Goal: Task Accomplishment & Management: Complete application form

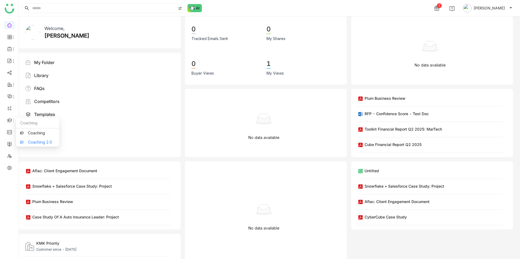
click at [41, 141] on link "Coaching 2.0" at bounding box center [37, 143] width 35 height 4
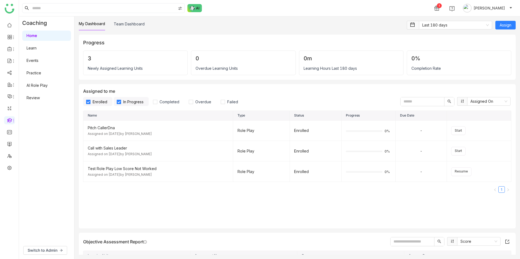
click at [38, 86] on link "AI Role Play" at bounding box center [37, 85] width 21 height 5
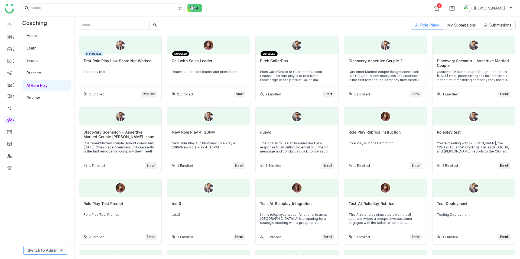
click at [38, 250] on span "Switch to Admin" at bounding box center [43, 251] width 30 height 6
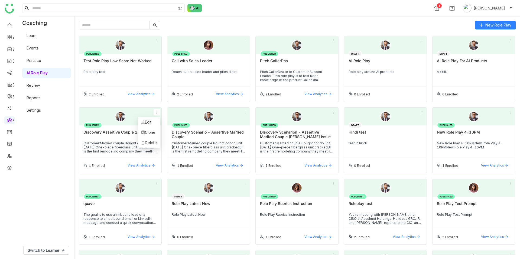
click at [158, 112] on icon at bounding box center [157, 112] width 4 height 4
click at [152, 120] on li "Edit" at bounding box center [149, 122] width 22 height 10
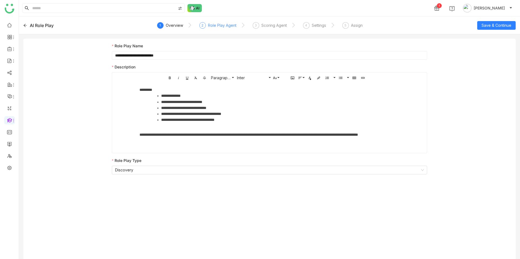
click at [216, 25] on div "Role Play Agent" at bounding box center [222, 25] width 28 height 6
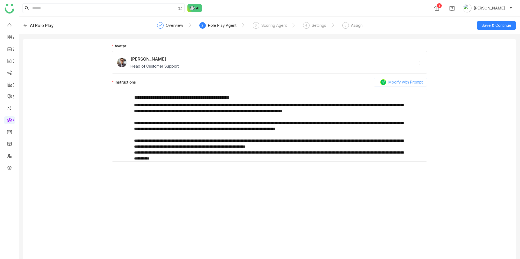
click at [400, 82] on span "Modify with Prompt" at bounding box center [405, 82] width 34 height 6
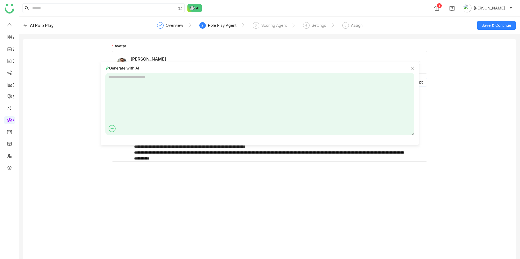
click at [225, 155] on p "**********" at bounding box center [269, 156] width 271 height 12
click at [212, 110] on textarea at bounding box center [259, 104] width 309 height 62
type textarea "**********"
click at [407, 131] on icon at bounding box center [407, 128] width 9 height 9
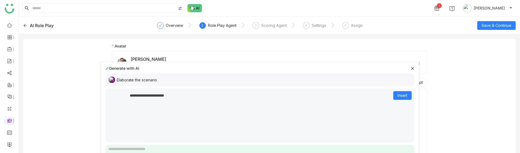
click at [185, 77] on div "Elaborate the scenario" at bounding box center [259, 79] width 309 height 13
click at [413, 67] on icon at bounding box center [413, 68] width 4 height 4
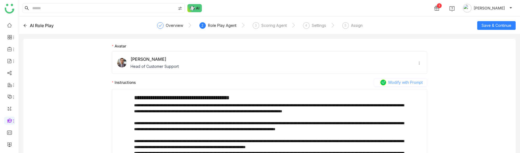
click at [399, 83] on span "Modify with Prompt" at bounding box center [405, 82] width 34 height 6
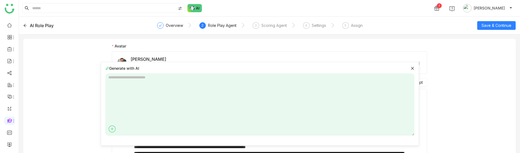
click at [245, 79] on textarea at bounding box center [259, 104] width 309 height 62
click at [220, 81] on textarea at bounding box center [259, 104] width 309 height 62
type textarea "**********"
click at [408, 129] on icon at bounding box center [407, 128] width 9 height 9
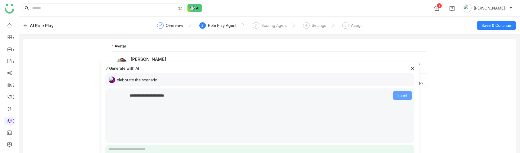
click at [395, 94] on button "Insert" at bounding box center [402, 95] width 18 height 9
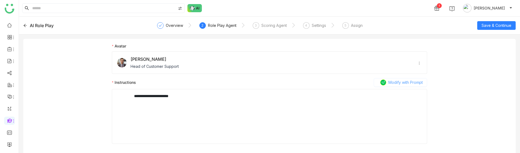
click at [384, 84] on icon at bounding box center [383, 82] width 4 height 4
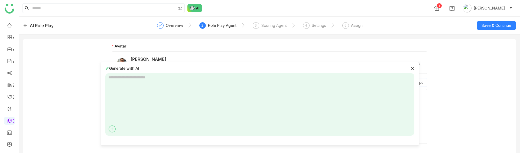
click at [163, 88] on textarea at bounding box center [259, 104] width 309 height 62
click at [142, 94] on textarea at bounding box center [259, 104] width 309 height 62
type textarea "**********"
click at [407, 129] on icon at bounding box center [407, 128] width 9 height 9
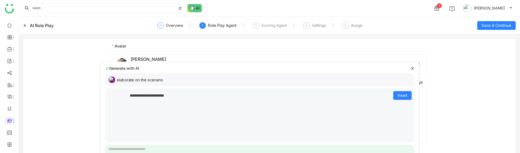
click at [412, 68] on icon at bounding box center [412, 68] width 3 height 3
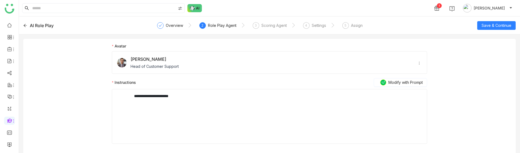
click at [183, 97] on p "**********" at bounding box center [269, 96] width 271 height 6
click at [396, 76] on div "**********" at bounding box center [269, 95] width 315 height 105
click at [397, 83] on span "Modify with Prompt" at bounding box center [405, 82] width 34 height 6
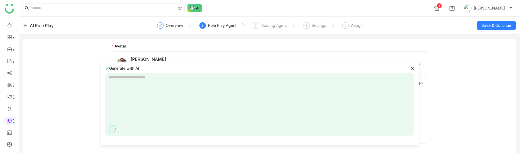
click at [414, 69] on icon at bounding box center [413, 68] width 4 height 4
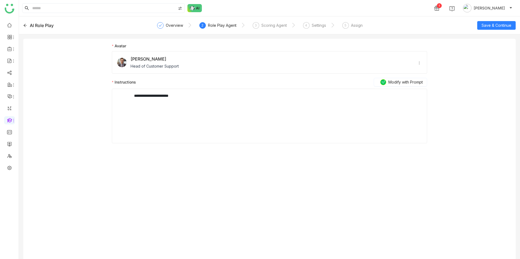
click at [213, 27] on div "Role Play Agent" at bounding box center [222, 25] width 28 height 6
click at [166, 23] on div "Overview" at bounding box center [174, 25] width 17 height 6
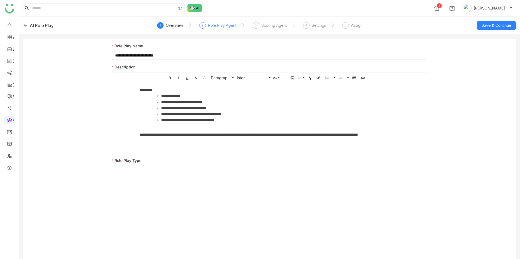
click at [204, 29] on div "2 Role Play Agent" at bounding box center [217, 27] width 37 height 10
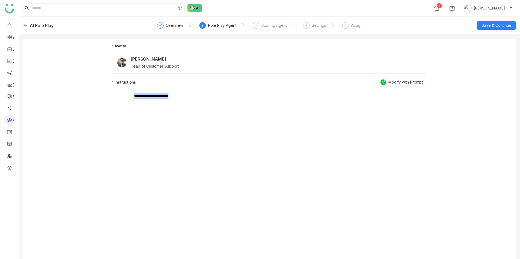
drag, startPoint x: 186, startPoint y: 96, endPoint x: 117, endPoint y: 96, distance: 68.2
click at [117, 96] on div "**********" at bounding box center [269, 116] width 310 height 54
click at [172, 27] on div "Overview" at bounding box center [174, 25] width 17 height 6
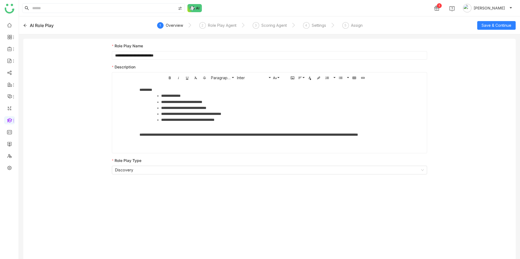
click at [181, 121] on li "**********" at bounding box center [280, 120] width 238 height 6
click at [139, 135] on div "**********" at bounding box center [269, 138] width 260 height 12
click at [356, 134] on div "**********" at bounding box center [269, 138] width 260 height 12
click at [364, 134] on div "**********" at bounding box center [269, 138] width 260 height 12
click at [217, 23] on div "Role Play Agent" at bounding box center [222, 25] width 28 height 6
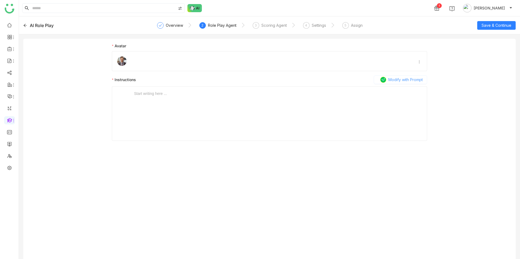
click at [391, 80] on span "Modify with Prompt" at bounding box center [405, 80] width 34 height 6
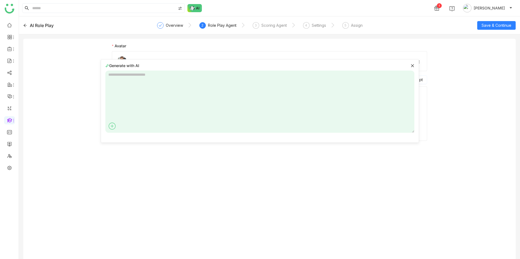
click at [217, 94] on textarea at bounding box center [259, 102] width 309 height 62
click at [175, 25] on div "Overview" at bounding box center [174, 25] width 17 height 6
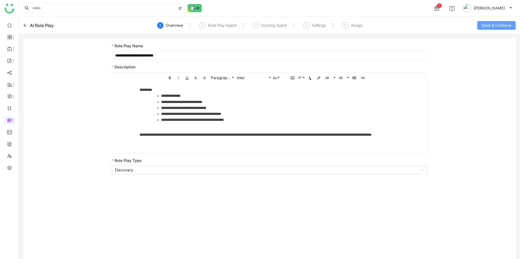
click at [490, 24] on span "Save & Continue" at bounding box center [497, 25] width 30 height 6
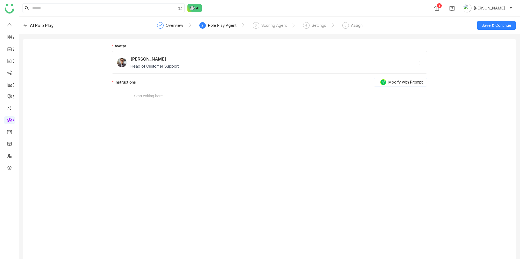
click at [379, 87] on nz-form-label "Instructions Modify with Prompt" at bounding box center [269, 83] width 315 height 11
click at [387, 84] on button "Modify with Prompt" at bounding box center [400, 82] width 53 height 9
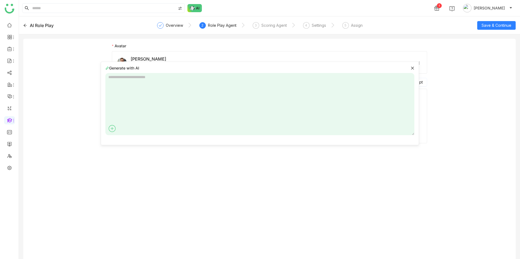
click at [204, 95] on textarea at bounding box center [259, 104] width 309 height 62
type textarea "**********"
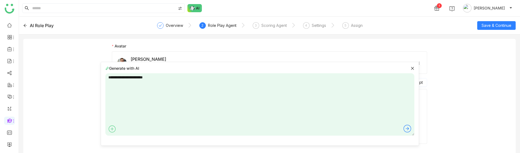
click at [407, 128] on icon at bounding box center [407, 128] width 9 height 9
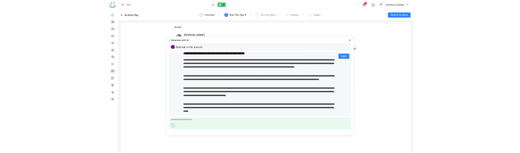
scroll to position [13, 0]
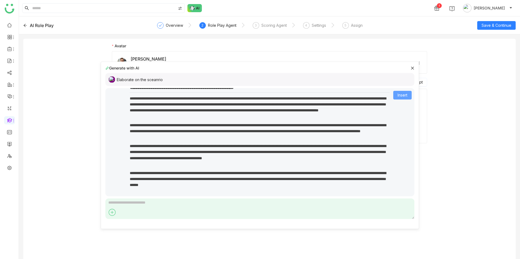
click at [401, 96] on span "Insert" at bounding box center [403, 95] width 10 height 6
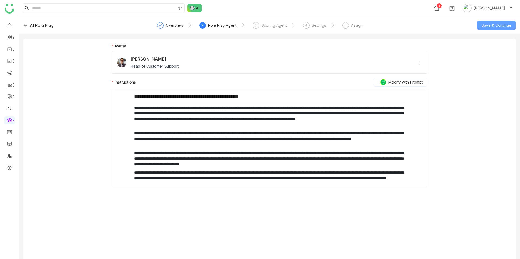
click at [490, 27] on span "Save & Continue" at bounding box center [497, 25] width 30 height 6
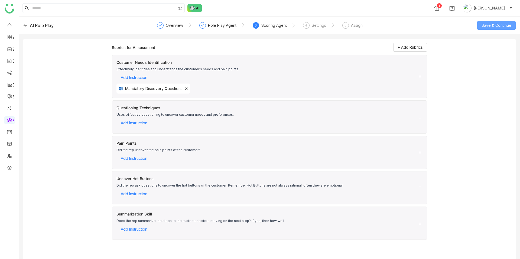
click at [485, 26] on span "Save & Continue" at bounding box center [497, 25] width 30 height 6
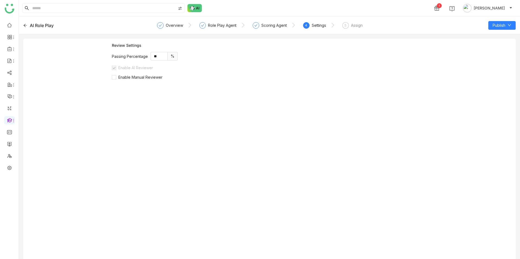
click at [27, 24] on div "AI Role Play" at bounding box center [72, 25] width 99 height 6
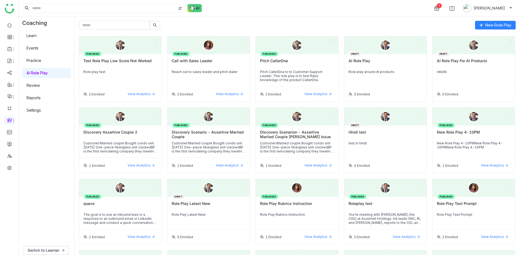
click at [33, 36] on link "Learn" at bounding box center [32, 35] width 10 height 5
click at [30, 36] on link "Learn" at bounding box center [32, 35] width 10 height 5
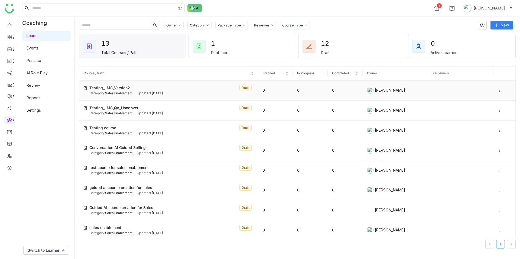
click at [499, 91] on icon at bounding box center [500, 91] width 4 height 4
click at [483, 84] on span "Edit" at bounding box center [485, 85] width 6 height 5
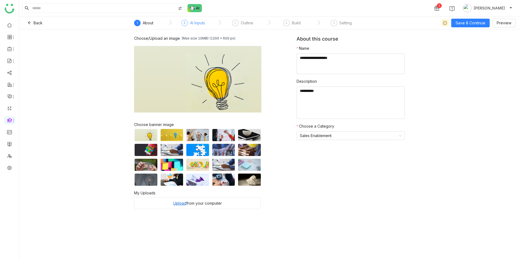
click at [197, 24] on div "AI Inputs" at bounding box center [197, 23] width 15 height 6
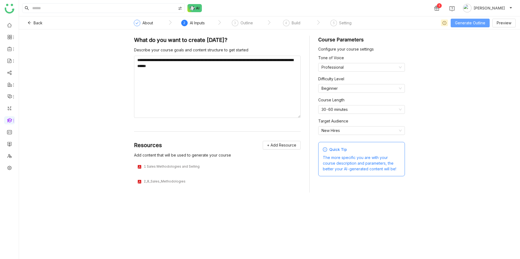
click at [463, 24] on span "Generate Outline" at bounding box center [470, 23] width 30 height 6
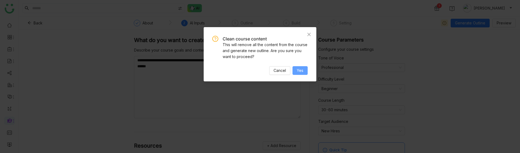
click at [300, 73] on span "Yes" at bounding box center [300, 70] width 6 height 6
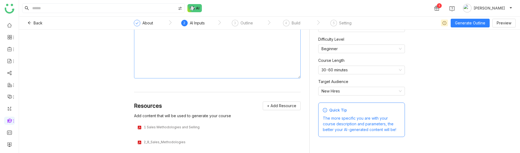
scroll to position [45, 0]
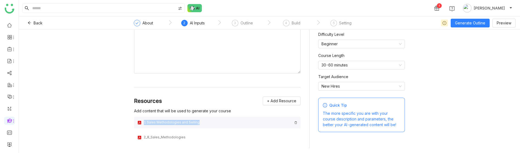
drag, startPoint x: 143, startPoint y: 121, endPoint x: 213, endPoint y: 121, distance: 70.1
click at [212, 121] on div "1 Sales Methodologies and Selling" at bounding box center [217, 122] width 167 height 12
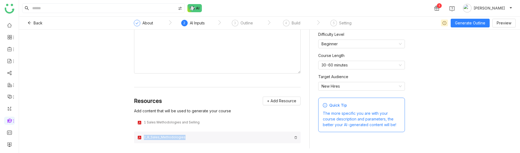
drag, startPoint x: 178, startPoint y: 136, endPoint x: 143, endPoint y: 136, distance: 35.5
click at [143, 136] on div "2_8_Sales_Methodologies" at bounding box center [217, 137] width 167 height 12
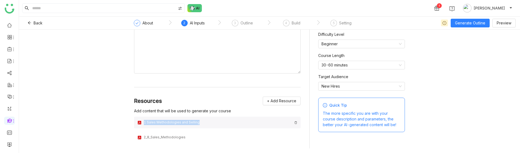
drag, startPoint x: 143, startPoint y: 122, endPoint x: 219, endPoint y: 122, distance: 76.4
click at [219, 122] on div "1 Sales Methodologies and Selling" at bounding box center [217, 122] width 167 height 12
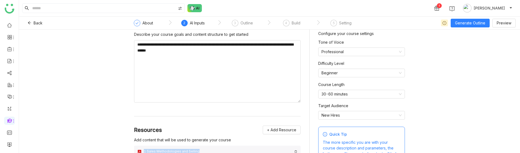
scroll to position [0, 0]
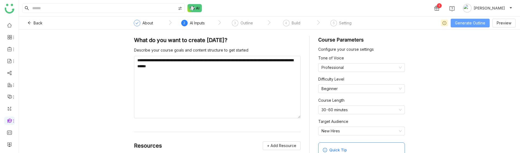
click at [470, 22] on button "Generate Outline" at bounding box center [470, 23] width 39 height 9
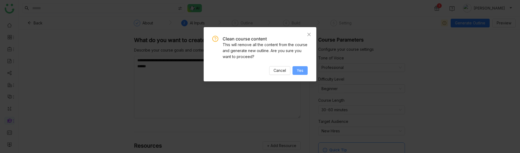
click at [298, 69] on span "Yes" at bounding box center [300, 70] width 6 height 6
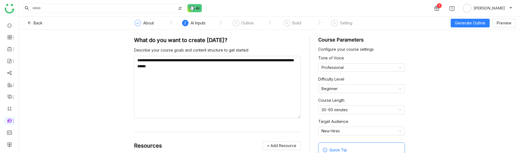
click at [467, 29] on div "Back About 2 AI Inputs 3 Outline 4 Build 5 Setting Generate Outline Preview" at bounding box center [269, 23] width 501 height 13
click at [468, 24] on span "Generate Outline" at bounding box center [470, 23] width 30 height 6
drag, startPoint x: 206, startPoint y: 67, endPoint x: 129, endPoint y: 53, distance: 78.8
click at [129, 53] on div "**********" at bounding box center [269, 91] width 501 height 123
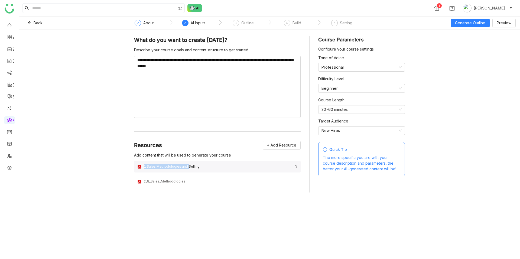
drag, startPoint x: 144, startPoint y: 166, endPoint x: 236, endPoint y: 166, distance: 91.3
click at [234, 152] on div "1 Sales Methodologies and Selling" at bounding box center [218, 166] width 148 height 5
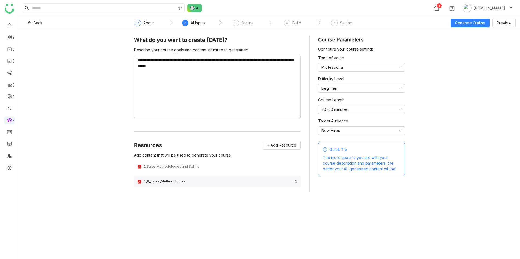
drag, startPoint x: 178, startPoint y: 181, endPoint x: 208, endPoint y: 183, distance: 29.6
click at [208, 152] on div "2_8_Sales_Methodologies" at bounding box center [217, 182] width 167 height 12
click at [207, 152] on div "2_8_Sales_Methodologies" at bounding box center [217, 182] width 167 height 12
click at [274, 147] on span "+ Add Resource" at bounding box center [281, 145] width 29 height 6
click at [277, 152] on span "GTM Buddy Content" at bounding box center [280, 160] width 31 height 5
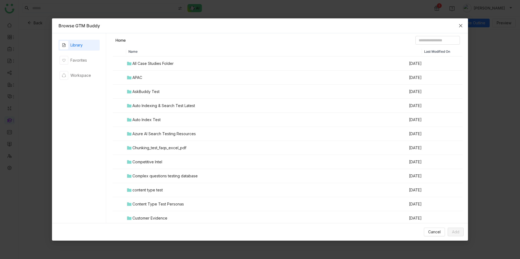
click at [459, 27] on icon "Close" at bounding box center [460, 25] width 3 height 3
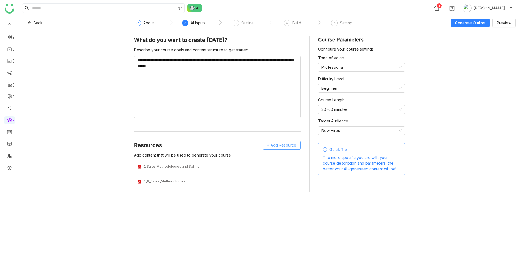
click at [280, 145] on span "+ Add Resource" at bounding box center [281, 145] width 29 height 6
click at [274, 152] on span "GTM Buddy Content" at bounding box center [283, 160] width 31 height 5
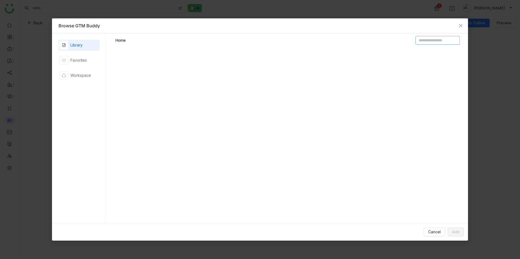
click at [419, 44] on input at bounding box center [437, 40] width 44 height 9
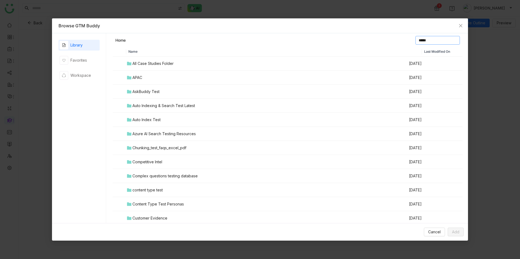
type input "*****"
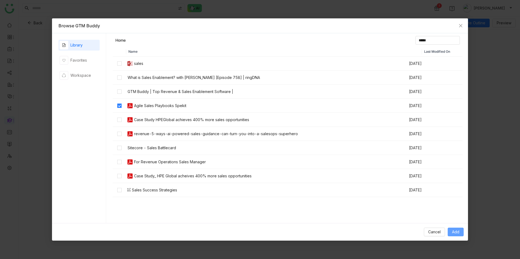
click at [455, 152] on span "Add" at bounding box center [455, 232] width 7 height 6
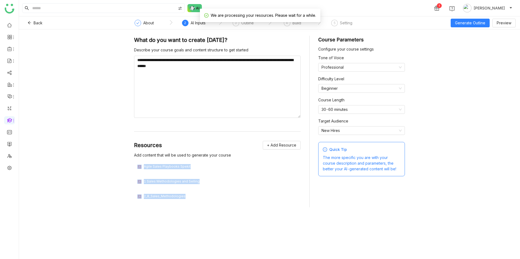
drag, startPoint x: 135, startPoint y: 164, endPoint x: 187, endPoint y: 212, distance: 70.1
click at [187, 152] on div "**********" at bounding box center [269, 124] width 271 height 176
drag, startPoint x: 136, startPoint y: 165, endPoint x: 206, endPoint y: 206, distance: 81.3
click at [206, 152] on gtmb-associate-resource "Resources + Add Resource Add content that will be used to generate your course …" at bounding box center [217, 174] width 167 height 67
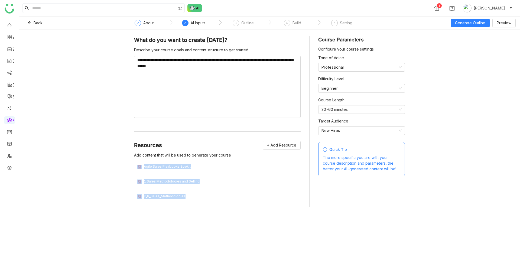
click at [206, 152] on gtmb-associate-resource "Resources + Add Resource Add content that will be used to generate your course …" at bounding box center [217, 174] width 167 height 67
click at [238, 150] on gtmb-associate-resource "Resources + Add Resource Add content that will be used to generate your course …" at bounding box center [217, 174] width 167 height 67
drag, startPoint x: 173, startPoint y: 146, endPoint x: 122, endPoint y: 144, distance: 51.2
click at [122, 144] on div "**********" at bounding box center [269, 145] width 501 height 230
click at [123, 148] on div "**********" at bounding box center [269, 145] width 501 height 230
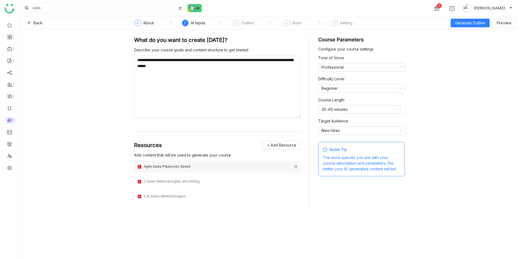
click at [148, 152] on div "Agile Sales Playbooks Spekit" at bounding box center [218, 166] width 148 height 5
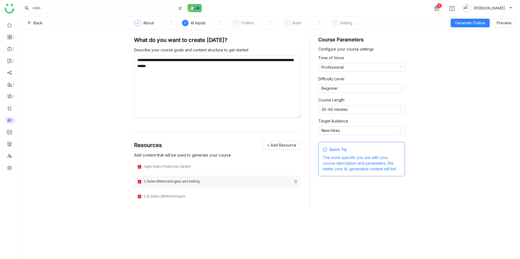
click at [151, 152] on div "1 Sales Methodologies and Selling" at bounding box center [218, 181] width 148 height 5
click at [151, 152] on div "2_8_Sales_Methodologies" at bounding box center [217, 197] width 167 height 12
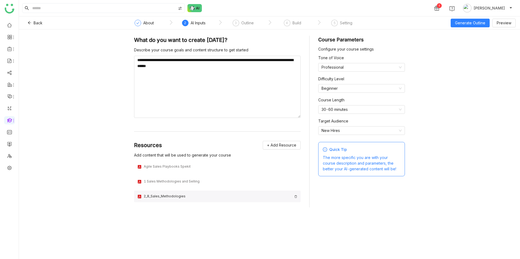
click at [151, 152] on div "2_8_Sales_Methodologies" at bounding box center [217, 197] width 167 height 12
click at [155, 152] on div "Agile Sales Playbooks Spekit" at bounding box center [218, 166] width 148 height 5
drag, startPoint x: 138, startPoint y: 144, endPoint x: 194, endPoint y: 144, distance: 56.1
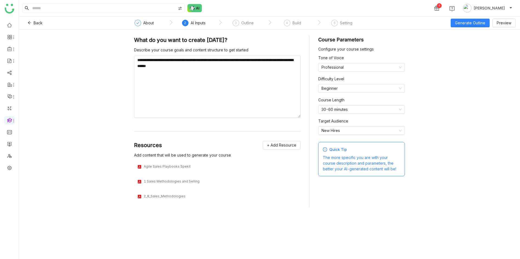
click at [194, 144] on div "Resources + Add Resource" at bounding box center [217, 145] width 167 height 9
click at [196, 144] on div "Resources + Add Resource" at bounding box center [217, 145] width 167 height 9
click at [463, 27] on div "Back About 2 AI Inputs 3 Outline 4 Build 5 Setting Generate Outline Preview" at bounding box center [269, 23] width 501 height 13
click at [466, 24] on button "Generate Outline" at bounding box center [470, 23] width 39 height 9
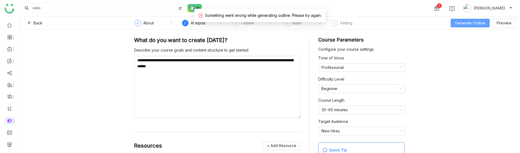
click at [476, 26] on button "Generate Outline" at bounding box center [470, 23] width 39 height 9
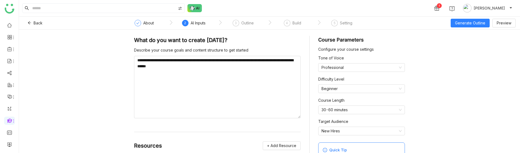
click at [194, 15] on div "1 Chandramani Tiwary" at bounding box center [269, 8] width 501 height 16
click at [195, 8] on img at bounding box center [194, 8] width 15 height 8
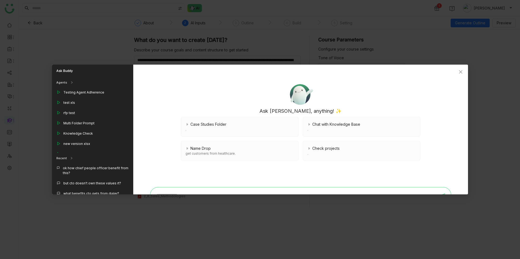
scroll to position [23, 0]
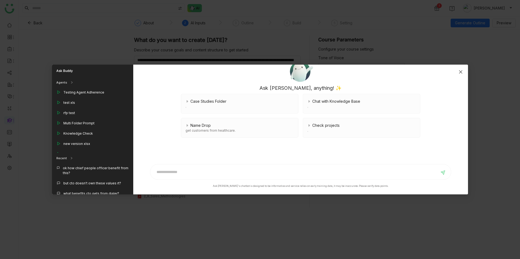
click at [459, 73] on icon "Close" at bounding box center [461, 72] width 4 height 4
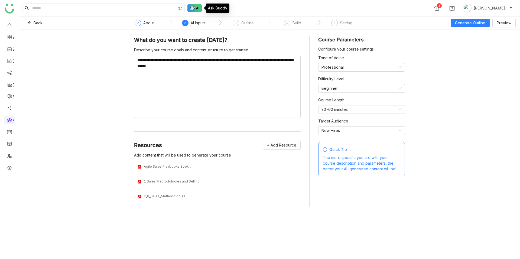
click at [198, 5] on img at bounding box center [194, 8] width 15 height 8
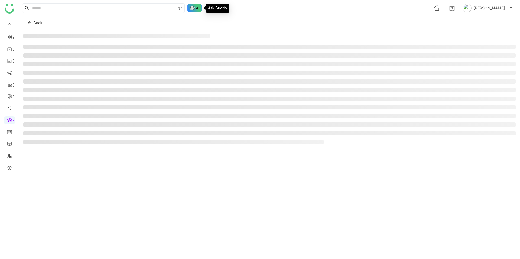
click at [197, 9] on img at bounding box center [194, 8] width 15 height 8
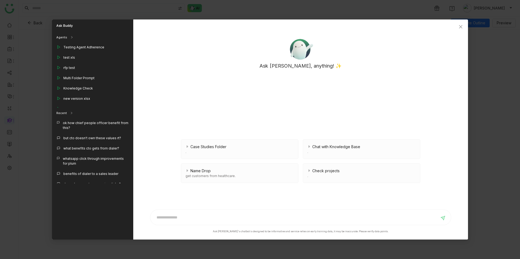
click at [165, 223] on div at bounding box center [300, 218] width 301 height 16
click at [170, 224] on div at bounding box center [300, 218] width 301 height 16
click at [172, 221] on input at bounding box center [297, 217] width 286 height 9
type input "**********"
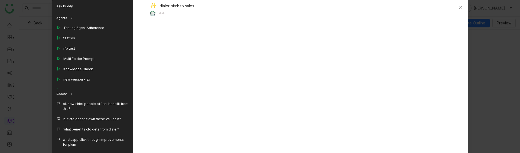
click at [185, 5] on div "dialer pitch to sales" at bounding box center [298, 7] width 297 height 8
copy div "dialer pitch to sales"
click at [460, 8] on icon "Close" at bounding box center [461, 7] width 4 height 4
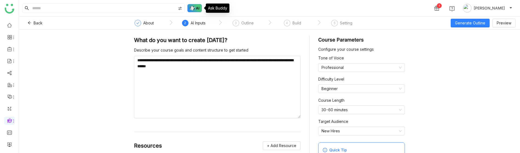
click at [196, 8] on img at bounding box center [194, 8] width 15 height 8
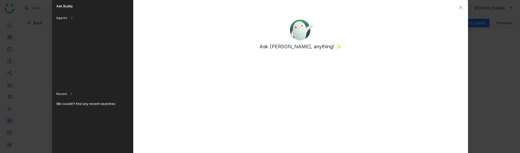
scroll to position [68, 0]
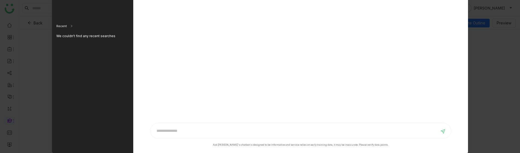
click at [162, 135] on div at bounding box center [300, 131] width 301 height 16
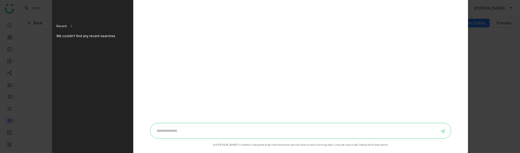
click at [162, 134] on input at bounding box center [297, 130] width 286 height 9
paste input "**********"
type input "**********"
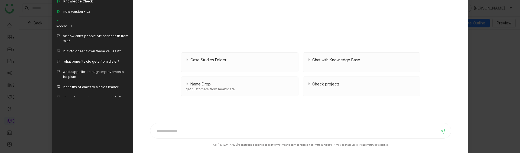
scroll to position [0, 0]
